Goal: Find specific page/section: Find specific page/section

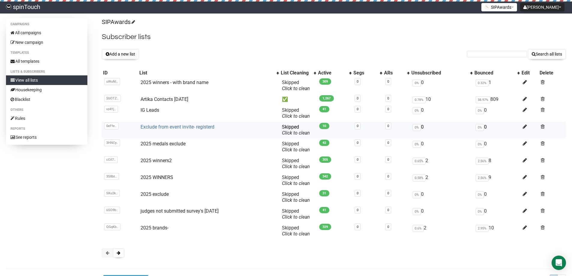
click at [210, 127] on link "Exclude from event invite- registerd" at bounding box center [178, 127] width 74 height 6
click at [500, 54] on input "text" at bounding box center [497, 54] width 60 height 7
type input "holistic"
click at [528, 49] on button "Search all lists" at bounding box center [547, 54] width 38 height 10
click at [510, 53] on input "text" at bounding box center [497, 54] width 60 height 7
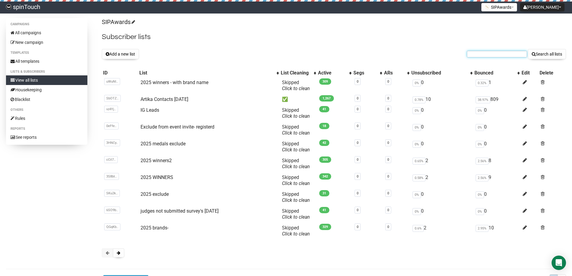
paste input "holisticspiritsco.com"
type input "holisticspiritsco.com"
click at [528, 49] on button "Search all lists" at bounding box center [547, 54] width 38 height 10
click at [204, 126] on link "Exclude from event invite- registerd" at bounding box center [178, 127] width 74 height 6
click at [487, 56] on input "text" at bounding box center [497, 54] width 60 height 7
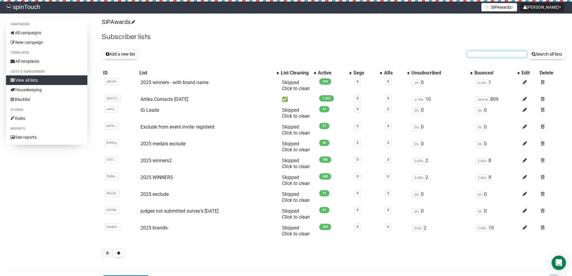
paste input "hootenyoung.com"
type input "hootenyoung.com"
click at [528, 49] on button "Search all lists" at bounding box center [547, 54] width 38 height 10
click at [187, 127] on link "Exclude from event invite- registerd" at bounding box center [178, 127] width 74 height 6
